Goal: Task Accomplishment & Management: Manage account settings

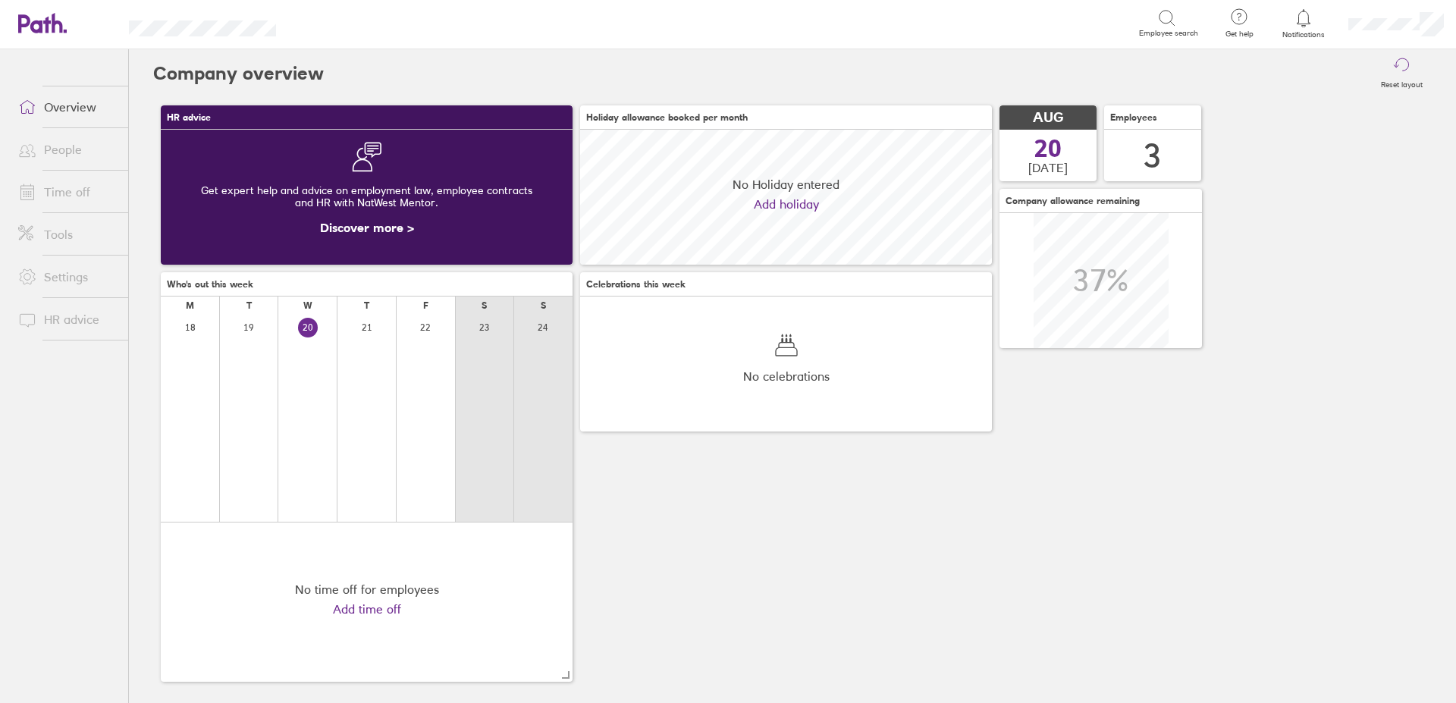
scroll to position [135, 412]
click at [68, 189] on link "Time off" at bounding box center [67, 192] width 122 height 30
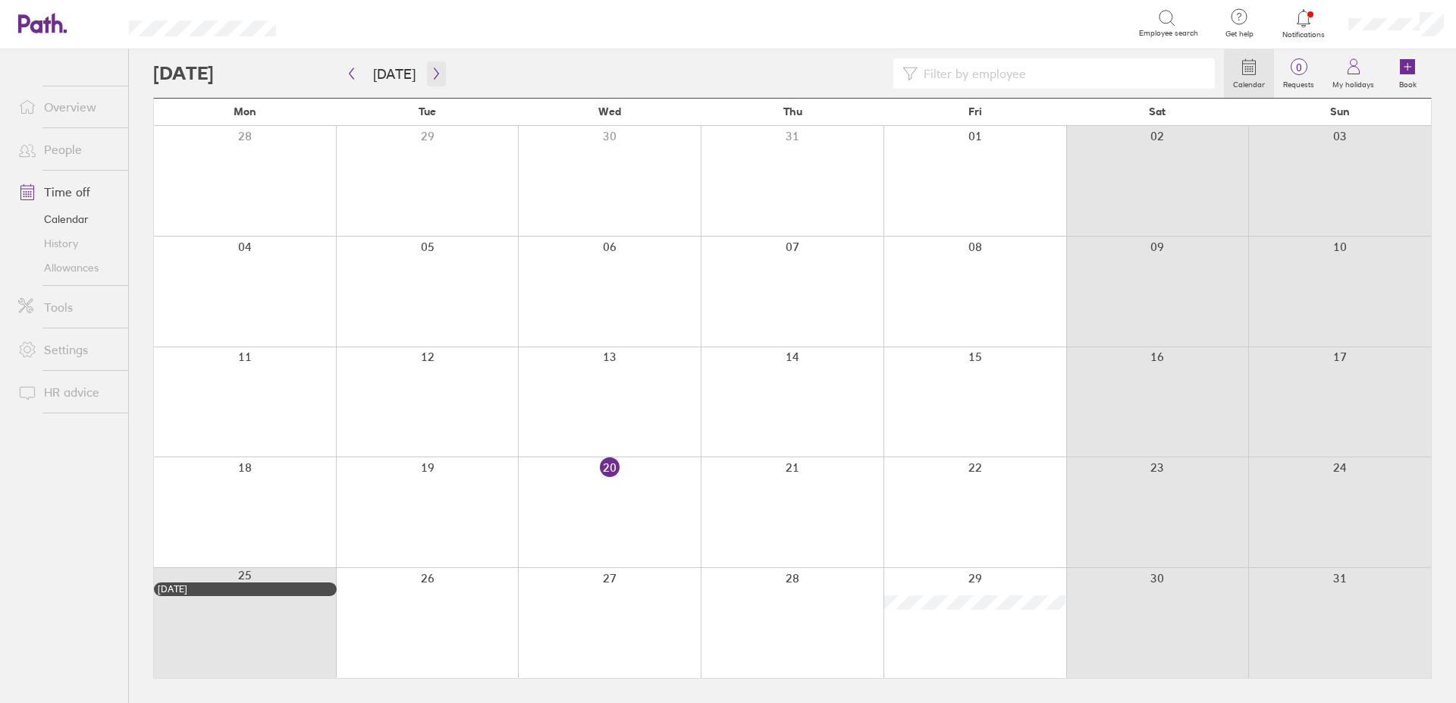
click at [428, 67] on button "button" at bounding box center [436, 73] width 19 height 25
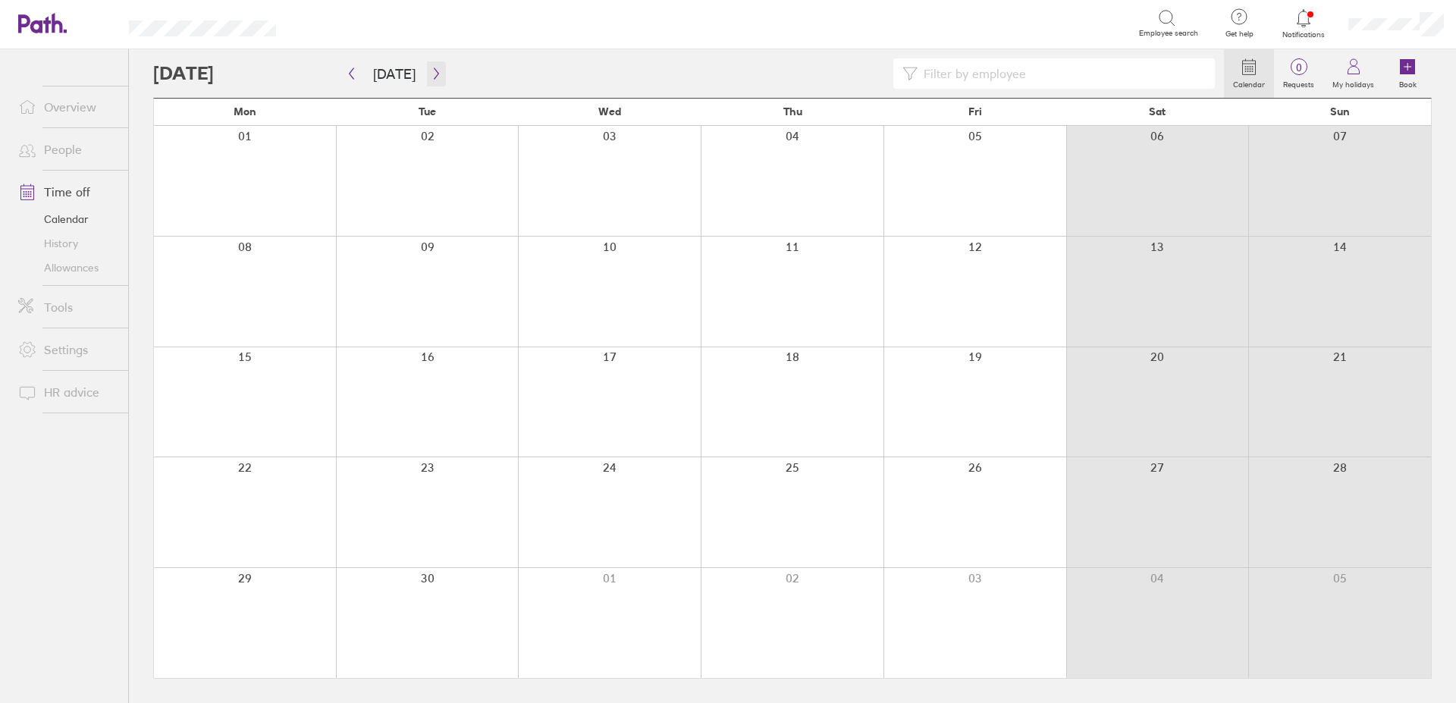
click at [431, 74] on icon "button" at bounding box center [436, 74] width 11 height 12
click at [98, 271] on link "Allowances" at bounding box center [67, 268] width 122 height 24
